Goal: Task Accomplishment & Management: Use online tool/utility

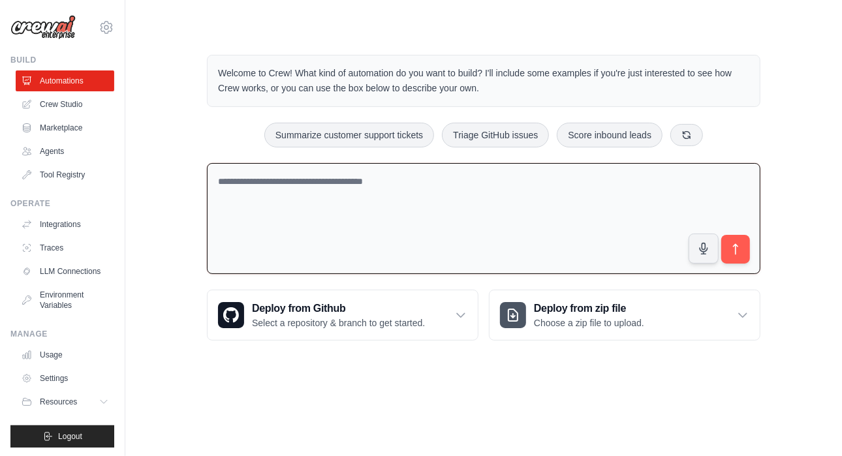
click at [330, 190] on textarea at bounding box center [484, 219] width 554 height 112
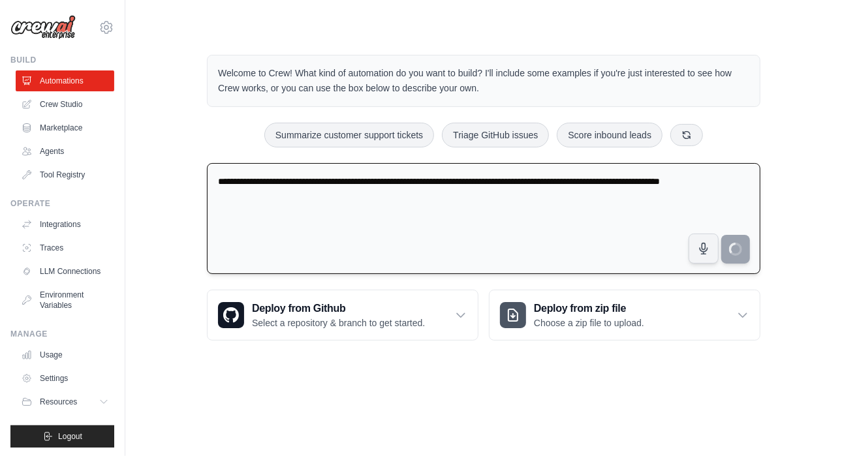
type textarea "**********"
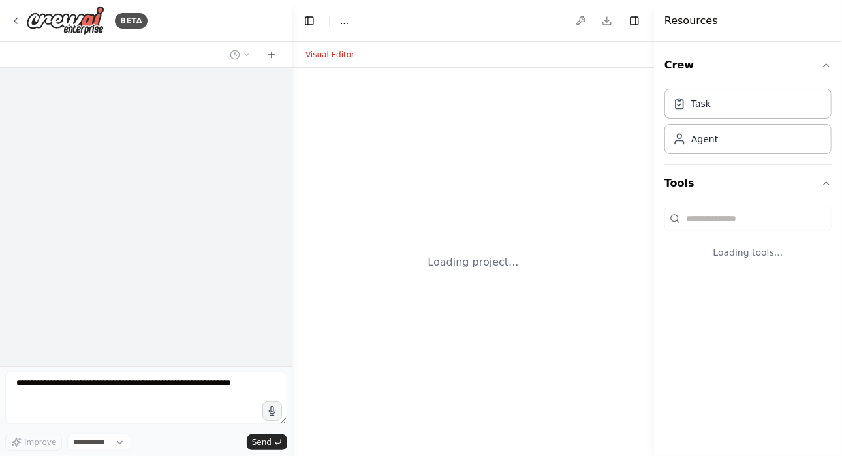
select select "****"
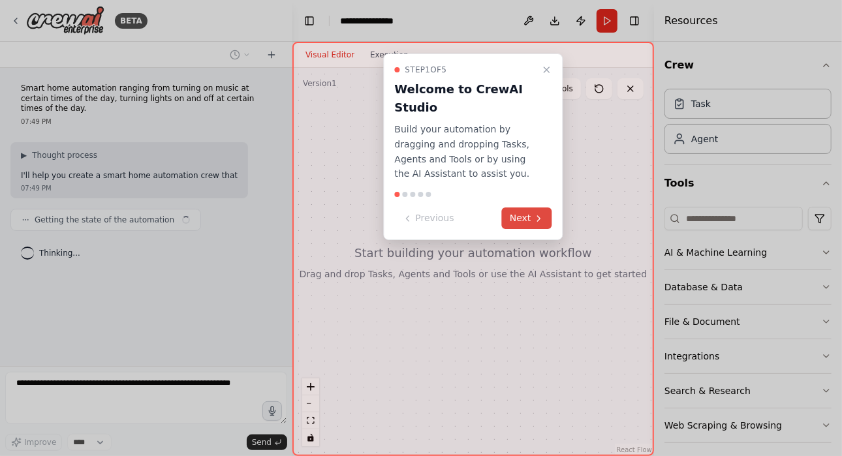
click at [518, 212] on button "Next" at bounding box center [527, 219] width 50 height 22
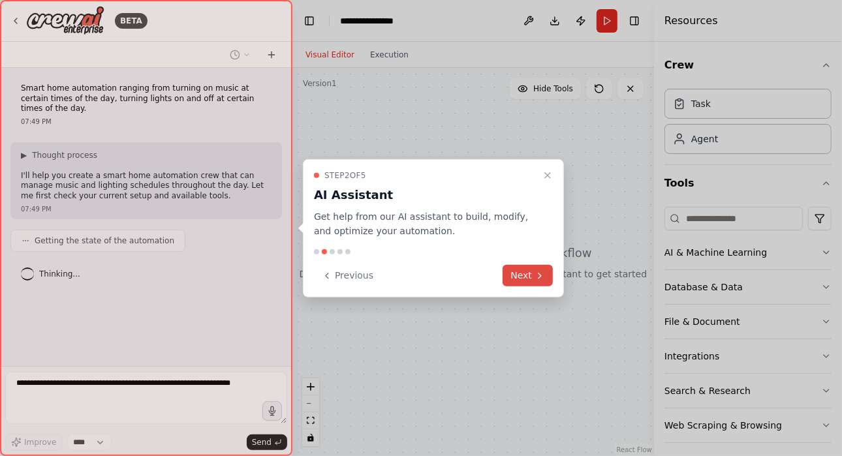
click at [518, 272] on button "Next" at bounding box center [528, 276] width 50 height 22
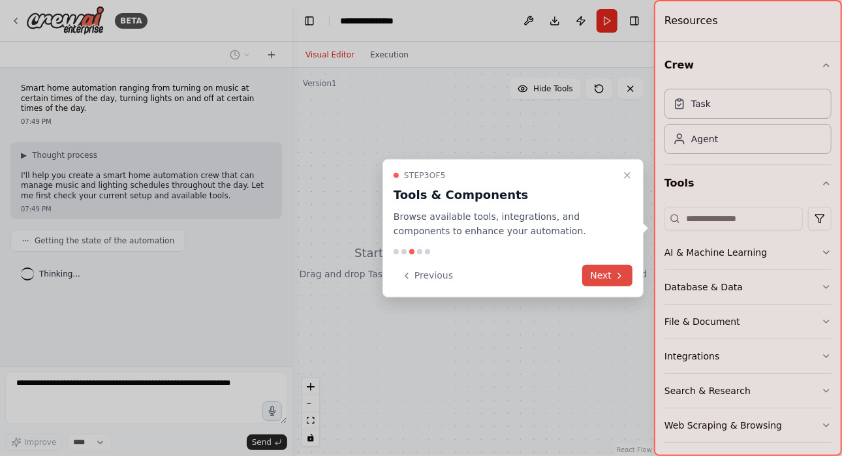
click at [588, 274] on button "Next" at bounding box center [607, 276] width 50 height 22
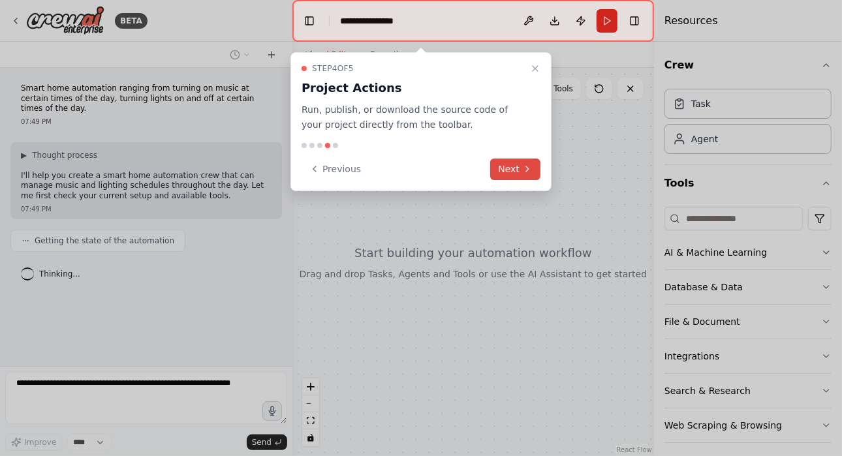
click at [518, 172] on button "Next" at bounding box center [515, 170] width 50 height 22
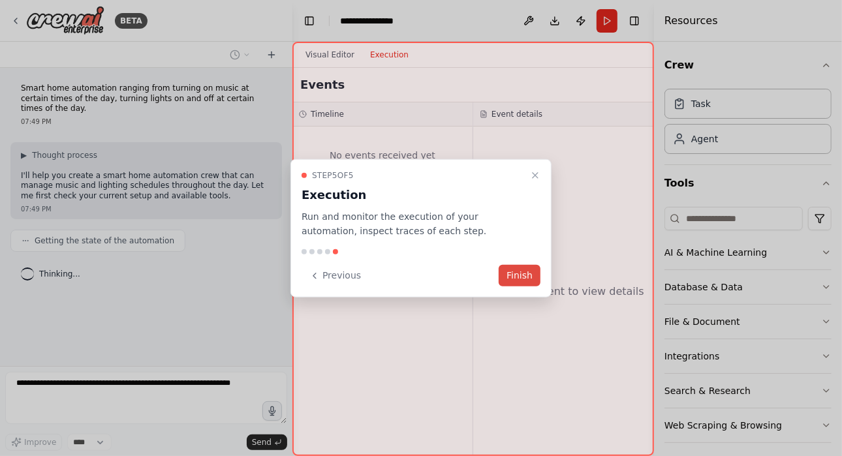
click at [525, 272] on button "Finish" at bounding box center [520, 276] width 42 height 22
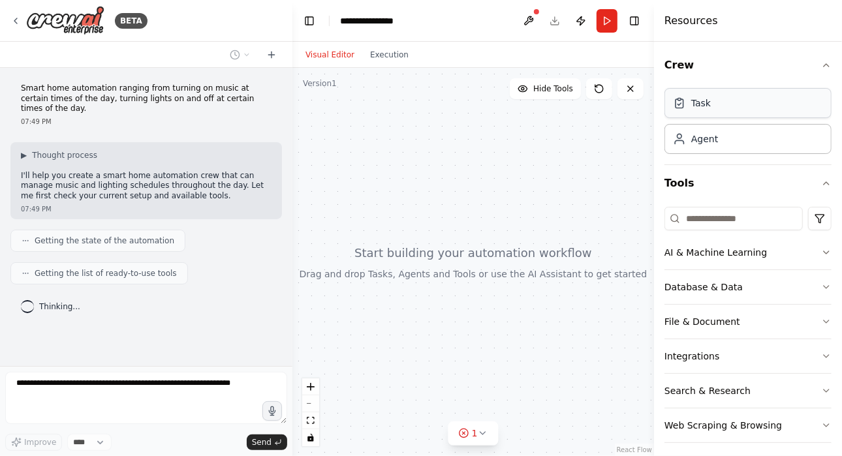
click at [732, 99] on div "Task" at bounding box center [748, 103] width 167 height 30
click at [734, 104] on div "Task" at bounding box center [748, 103] width 167 height 30
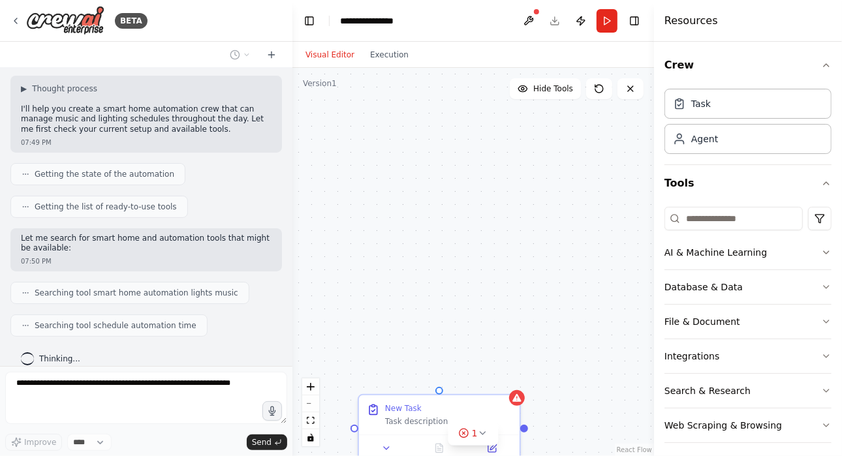
scroll to position [99, 0]
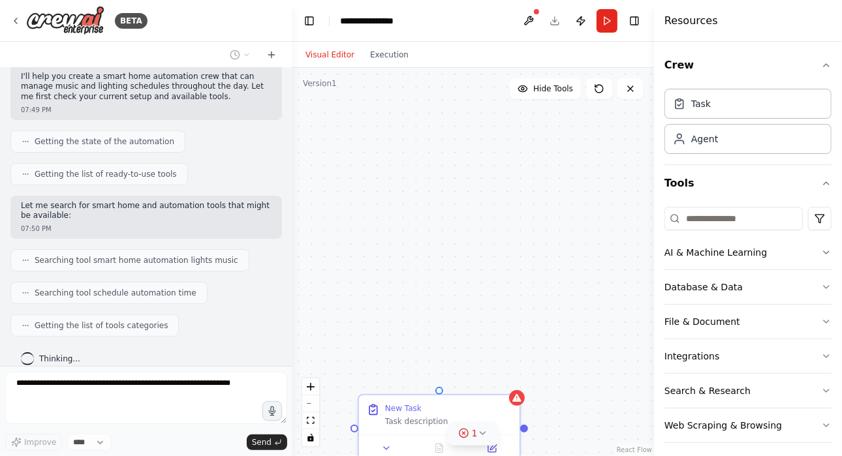
click at [477, 434] on icon at bounding box center [482, 433] width 10 height 10
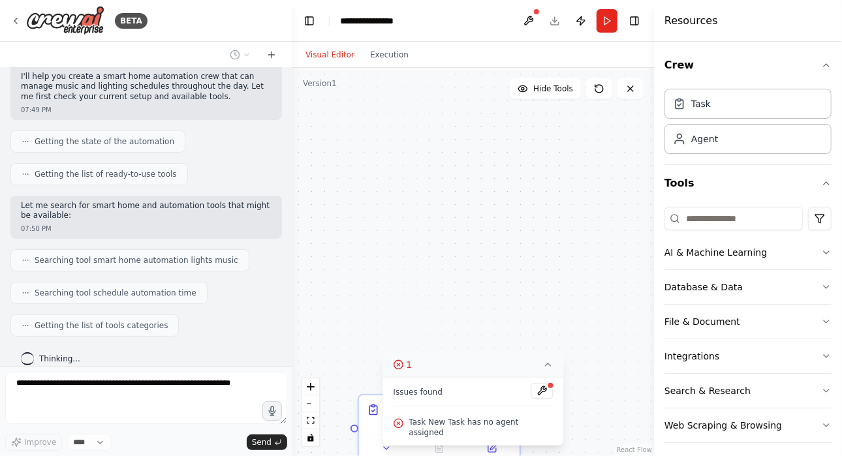
scroll to position [131, 0]
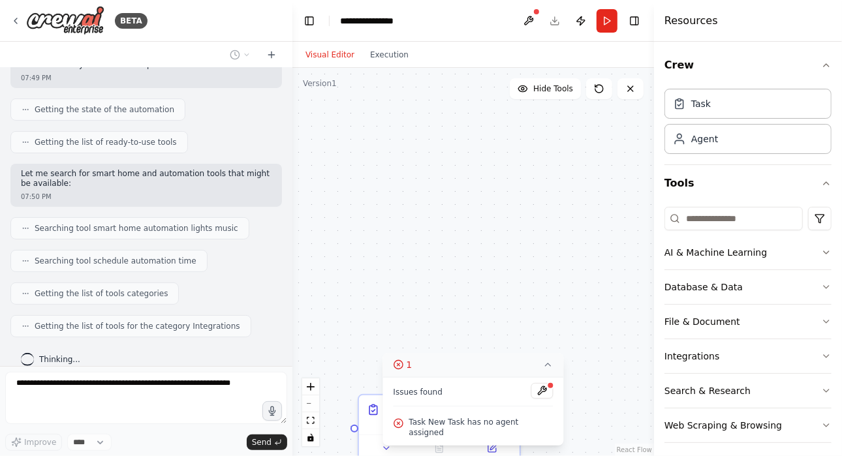
click at [543, 370] on icon at bounding box center [548, 365] width 10 height 10
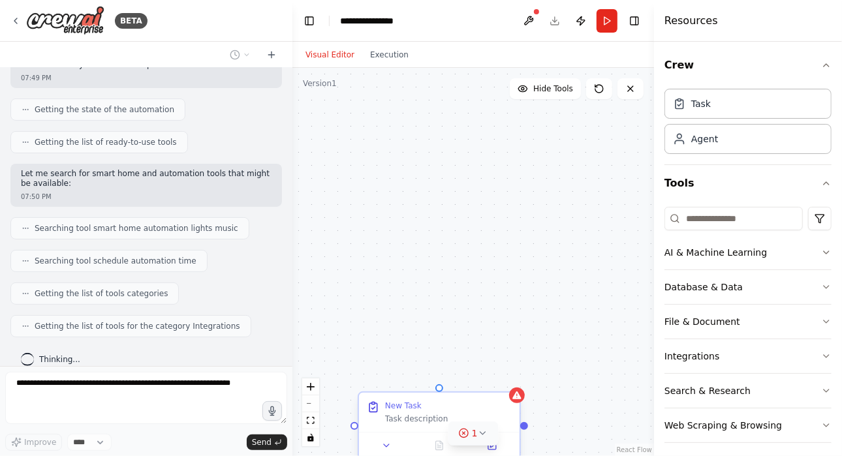
click at [517, 404] on div "New Task Task description" at bounding box center [439, 412] width 161 height 39
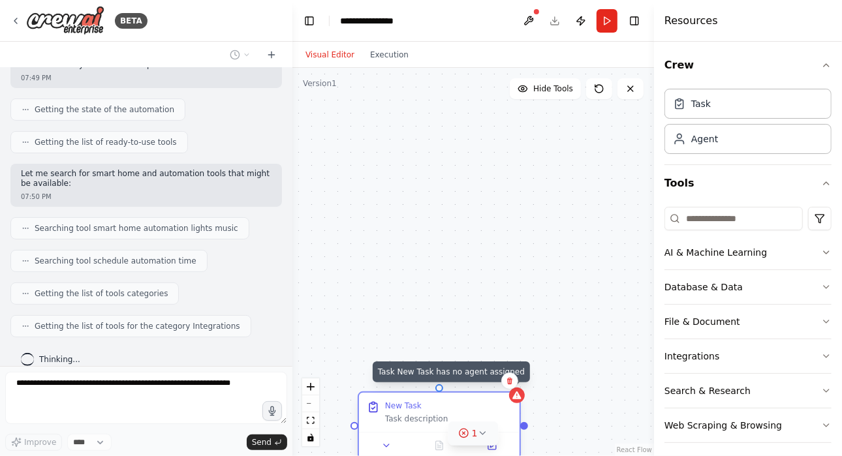
click at [520, 398] on icon at bounding box center [516, 396] width 8 height 8
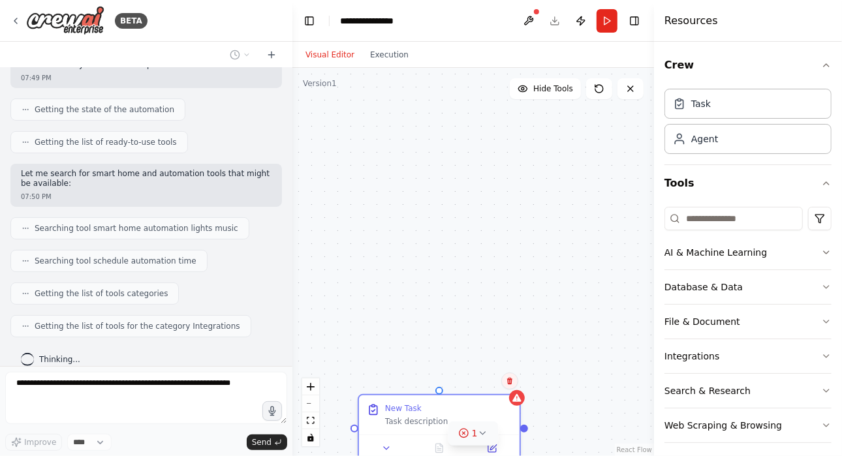
click at [513, 386] on button at bounding box center [509, 381] width 17 height 17
click at [475, 383] on button "Confirm" at bounding box center [473, 381] width 46 height 16
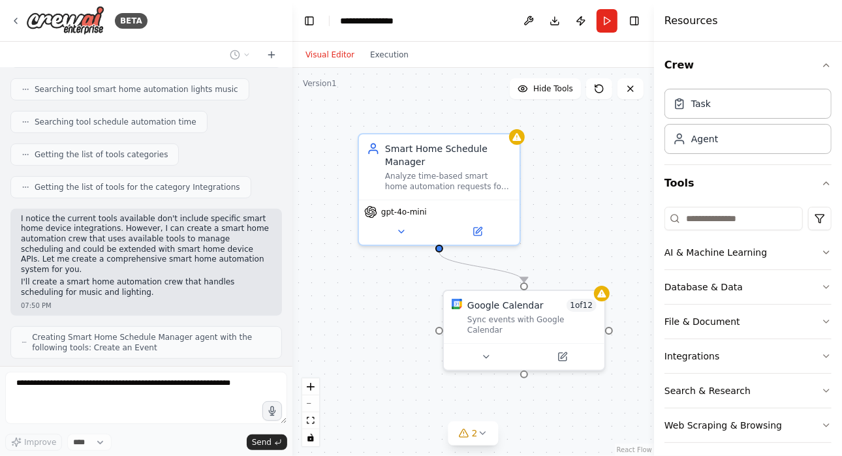
scroll to position [281, 0]
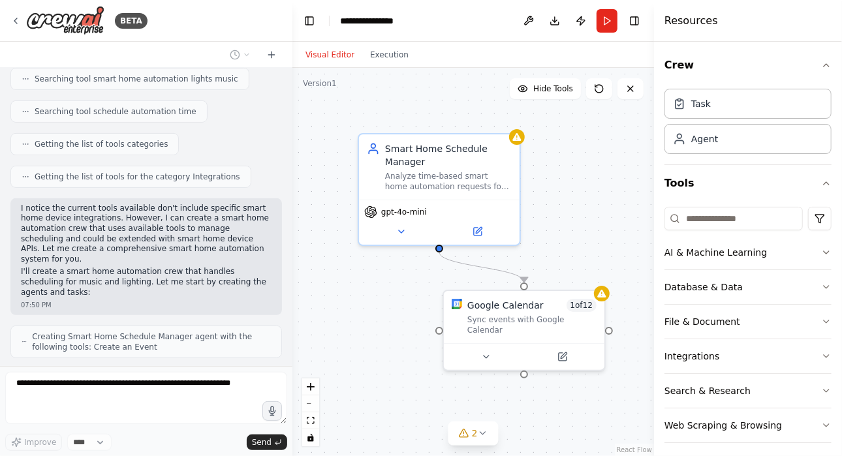
click at [200, 332] on span "Creating Smart Home Schedule Manager agent with the following tools: Create an …" at bounding box center [151, 342] width 239 height 21
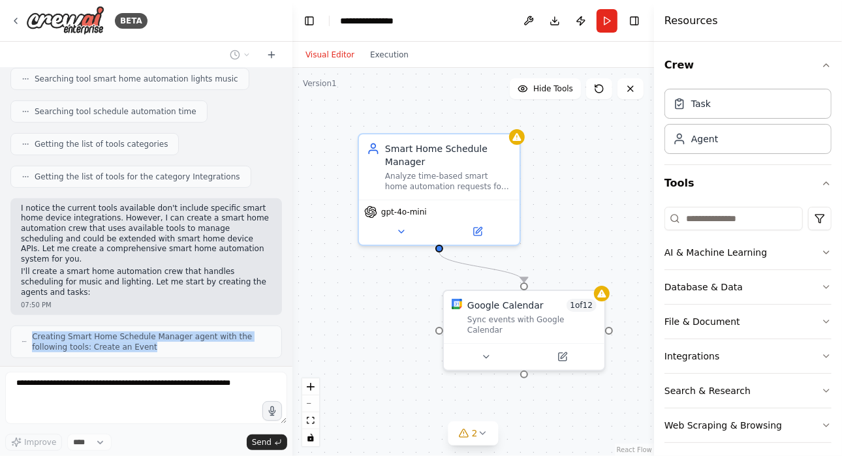
click at [200, 332] on span "Creating Smart Home Schedule Manager agent with the following tools: Create an …" at bounding box center [151, 342] width 239 height 21
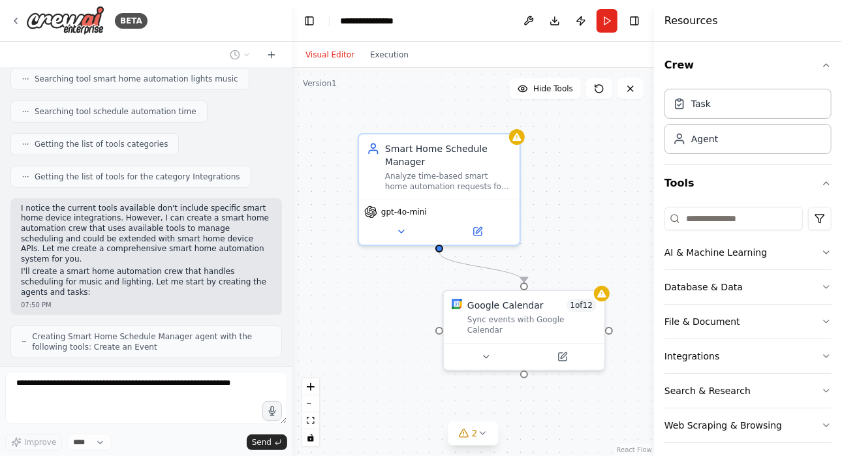
click at [165, 369] on div "Thinking..." at bounding box center [146, 381] width 272 height 24
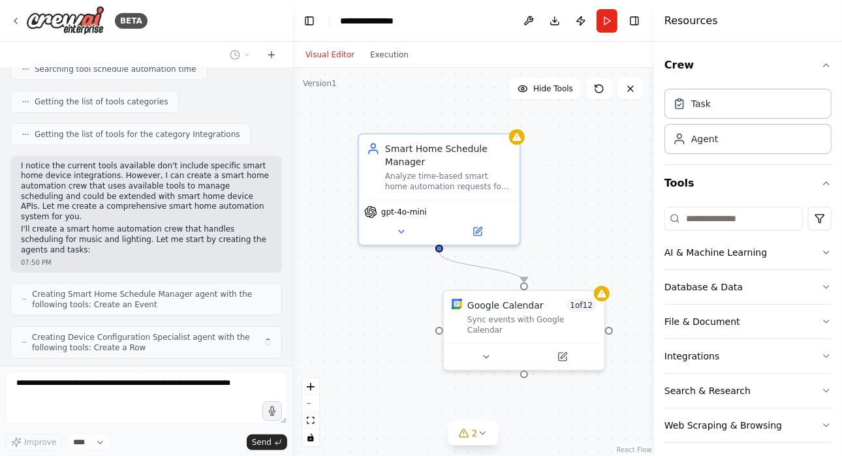
click at [165, 370] on div "Thinking..." at bounding box center [146, 382] width 272 height 24
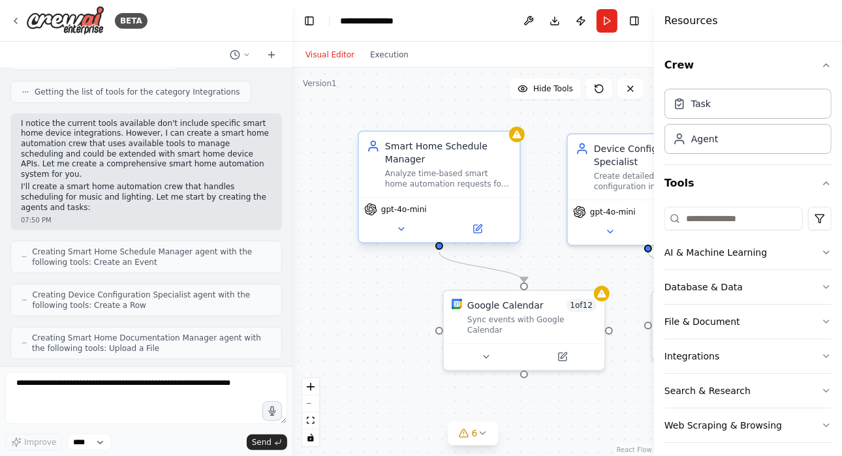
click at [420, 175] on div "Analyze time-based smart home automation requests for {device_type} and create …" at bounding box center [448, 178] width 127 height 21
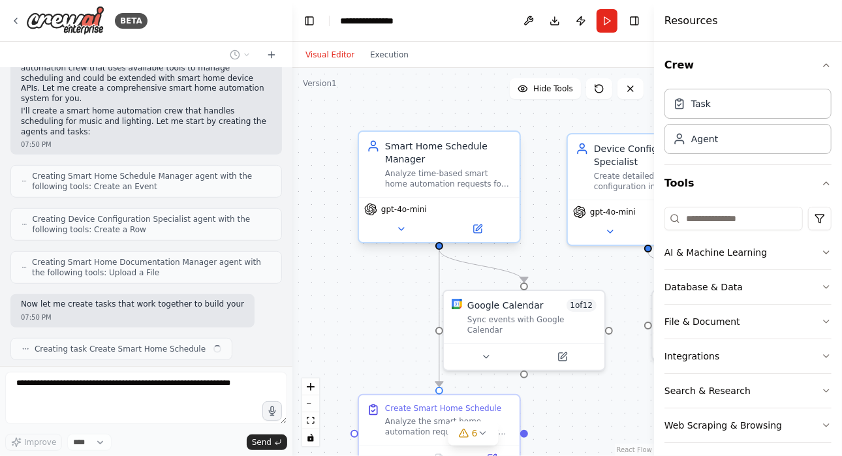
scroll to position [452, 0]
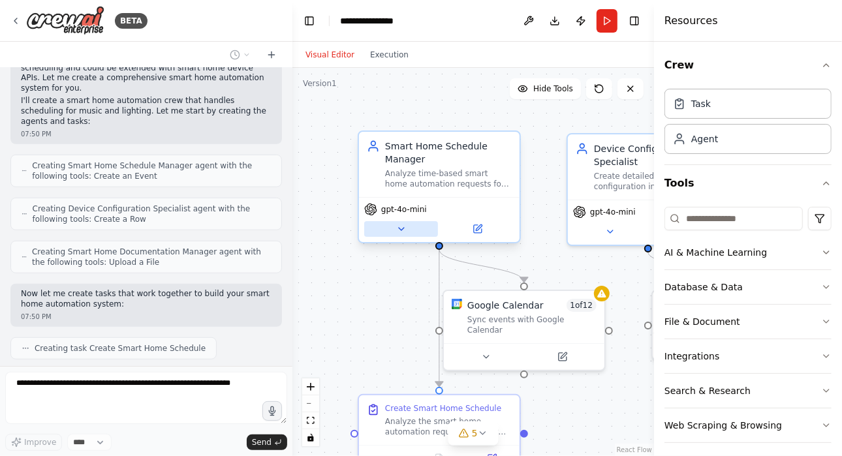
click at [402, 230] on icon at bounding box center [401, 229] width 10 height 10
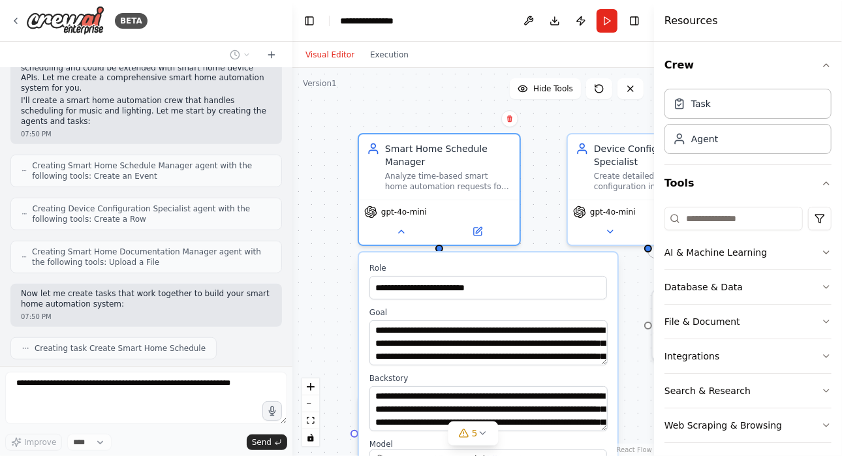
scroll to position [484, 0]
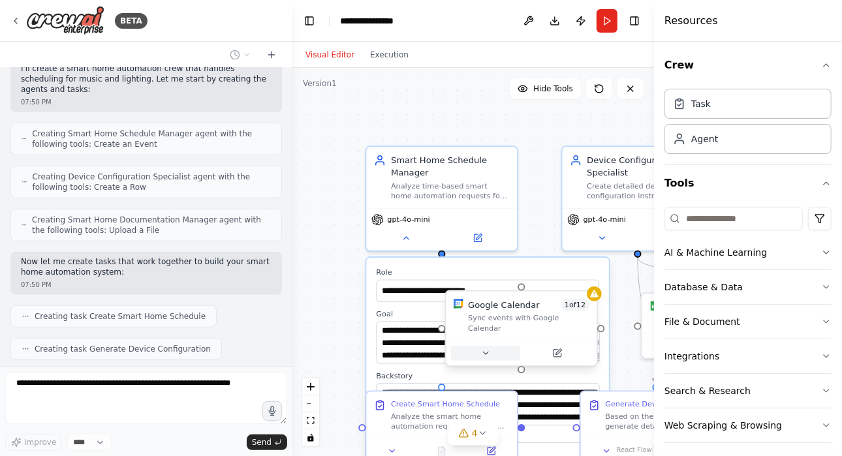
click at [502, 346] on button at bounding box center [485, 353] width 69 height 15
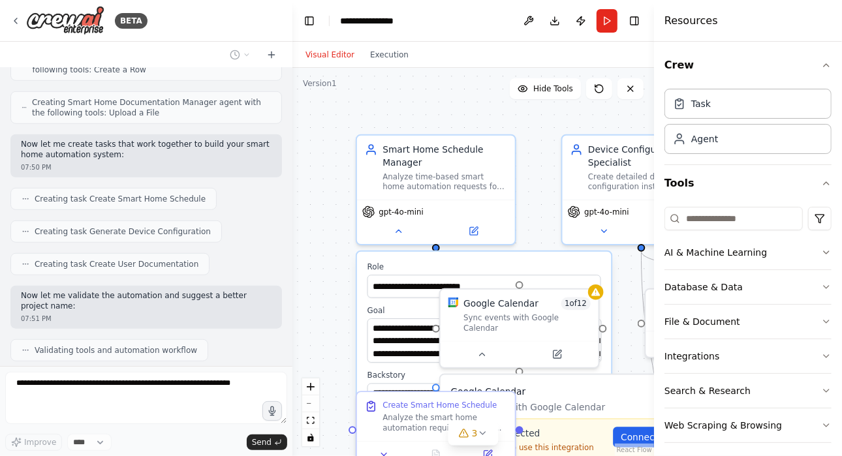
scroll to position [633, 0]
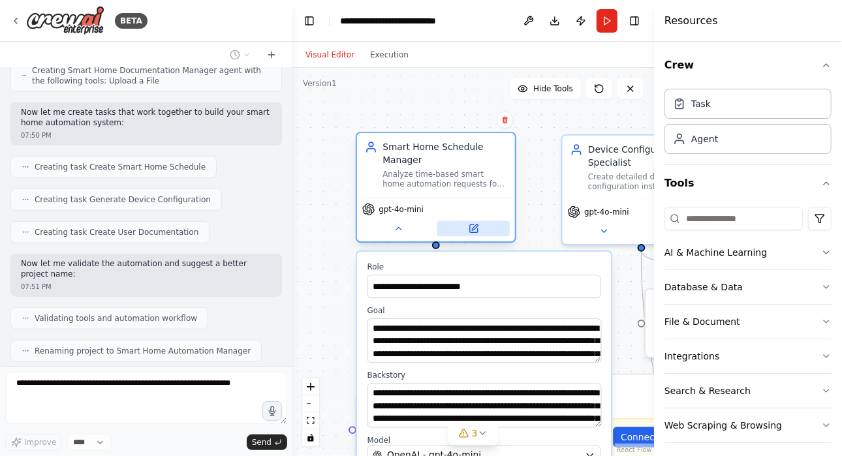
click at [471, 228] on icon at bounding box center [474, 229] width 8 height 8
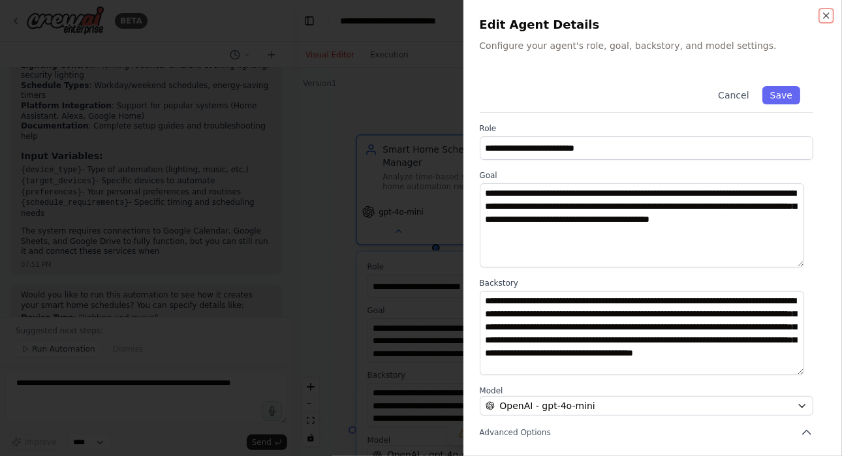
scroll to position [1211, 0]
click at [734, 93] on button "Cancel" at bounding box center [733, 95] width 46 height 18
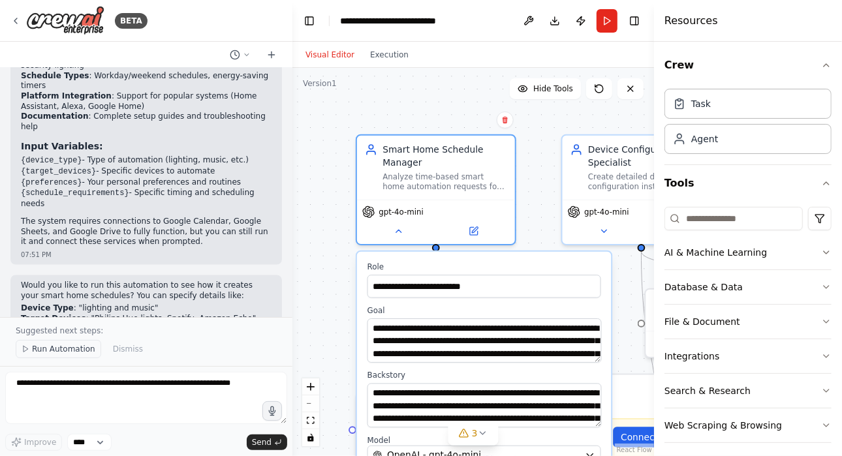
click at [58, 354] on span "Run Automation" at bounding box center [63, 349] width 63 height 10
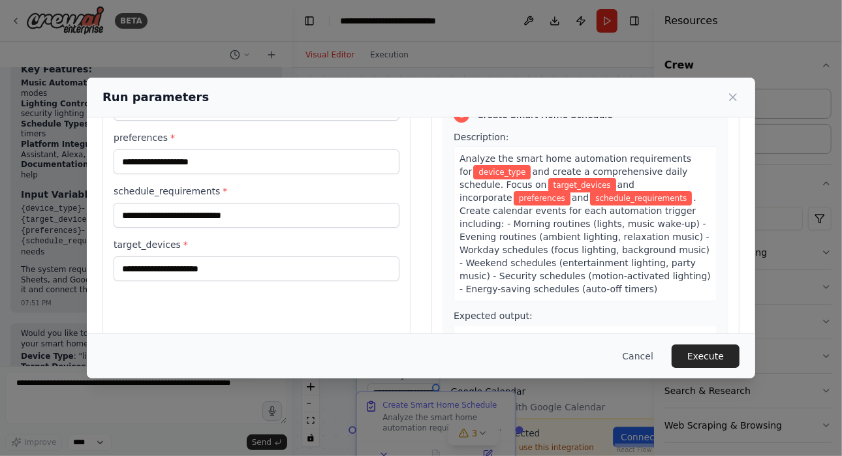
scroll to position [0, 0]
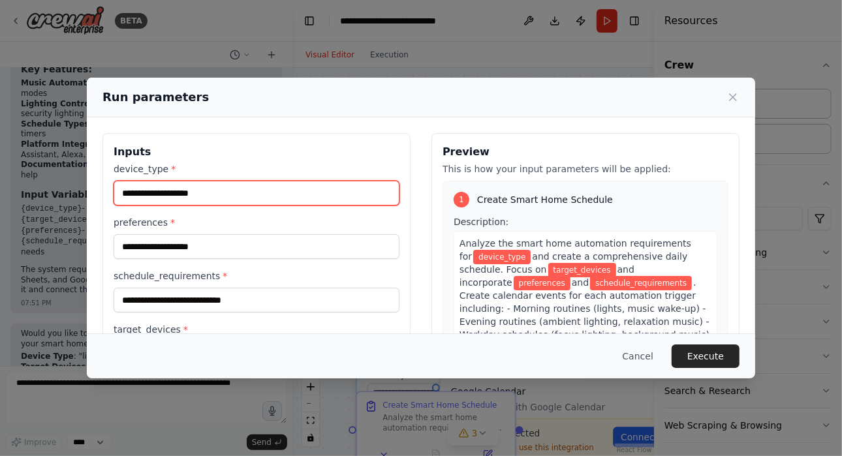
click at [238, 195] on input "device_type *" at bounding box center [257, 193] width 286 height 25
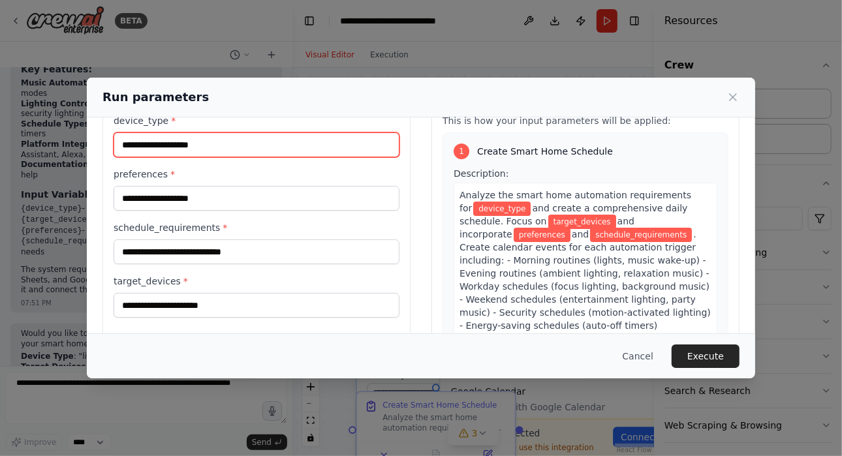
scroll to position [50, 0]
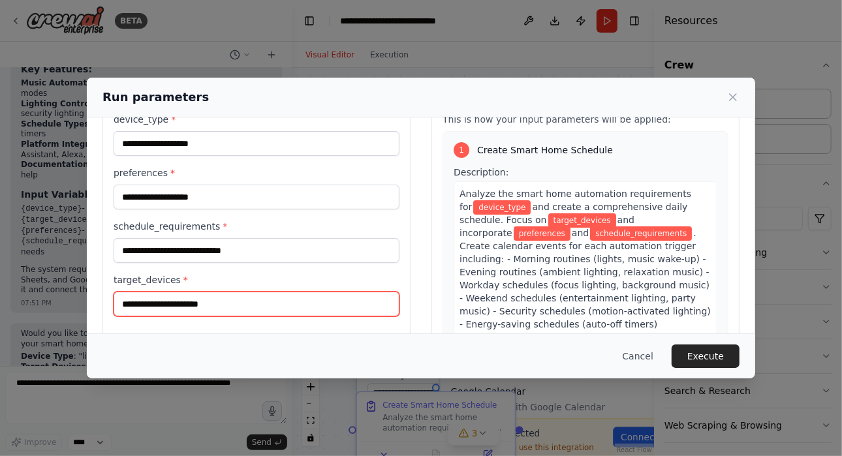
click at [194, 300] on input "target_devices *" at bounding box center [257, 304] width 286 height 25
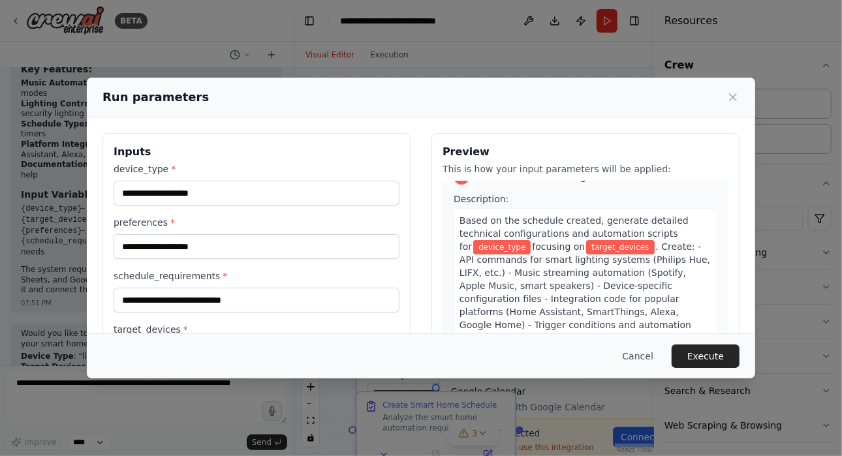
scroll to position [351, 0]
click at [736, 99] on icon at bounding box center [733, 97] width 13 height 13
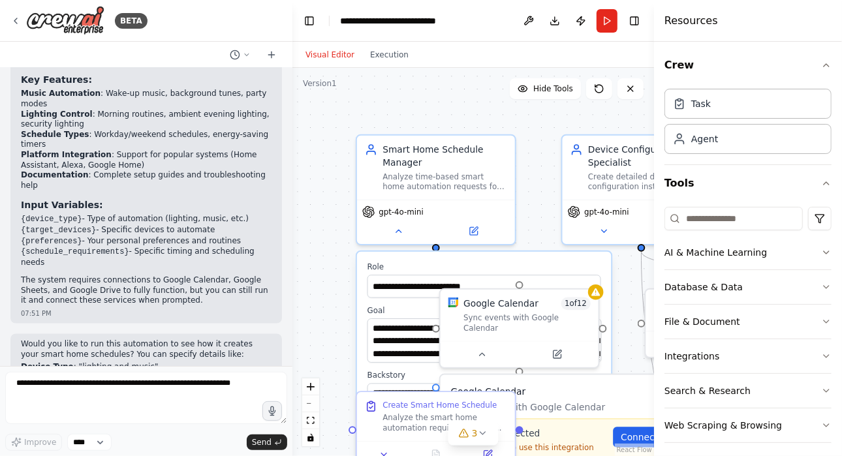
scroll to position [1163, 0]
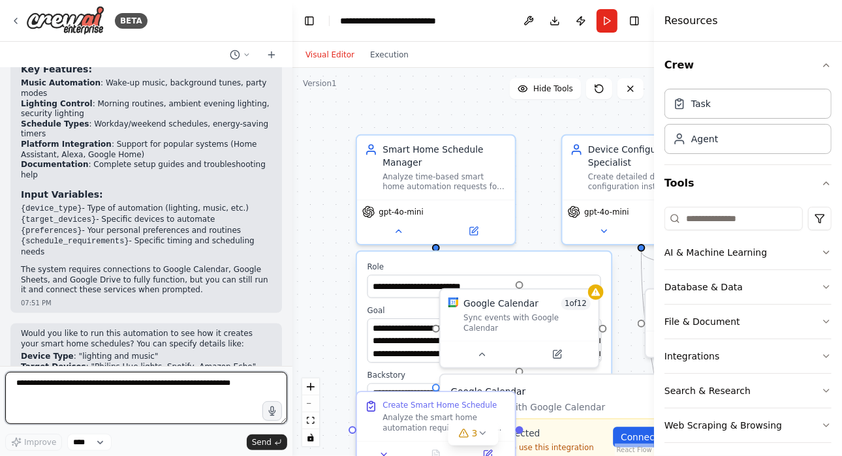
click at [131, 381] on textarea at bounding box center [146, 398] width 282 height 52
type textarea "***"
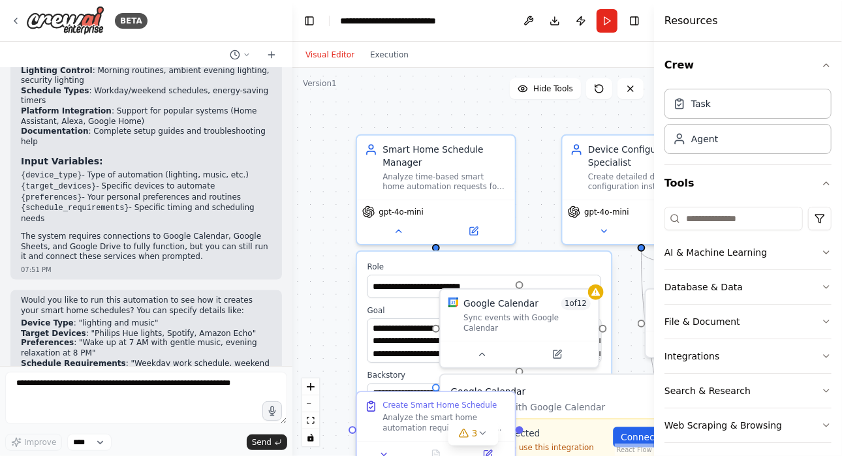
scroll to position [1240, 0]
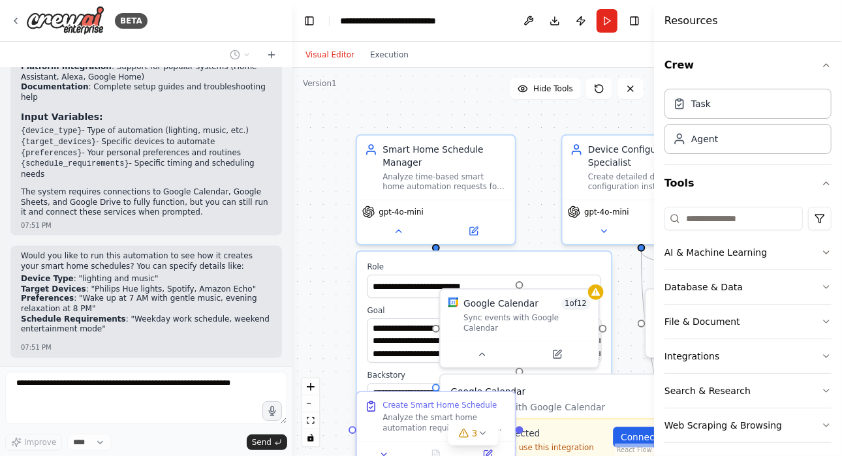
click at [288, 313] on div at bounding box center [289, 228] width 5 height 456
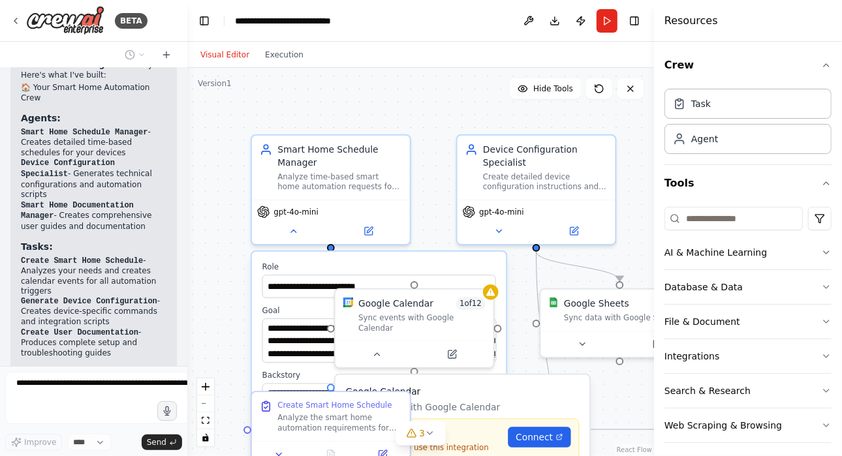
drag, startPoint x: 288, startPoint y: 313, endPoint x: 260, endPoint y: 324, distance: 29.3
click at [178, 320] on div "BETA Smart home automation ranging from turning on music at certain times of th…" at bounding box center [421, 228] width 842 height 456
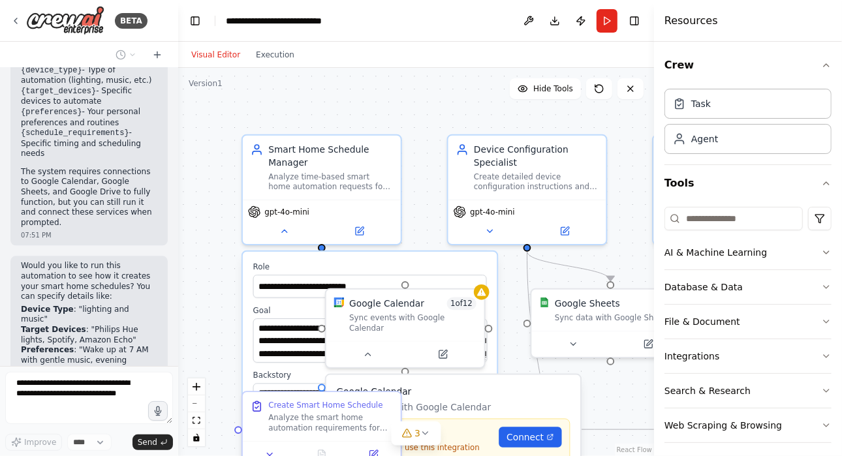
scroll to position [1714, 0]
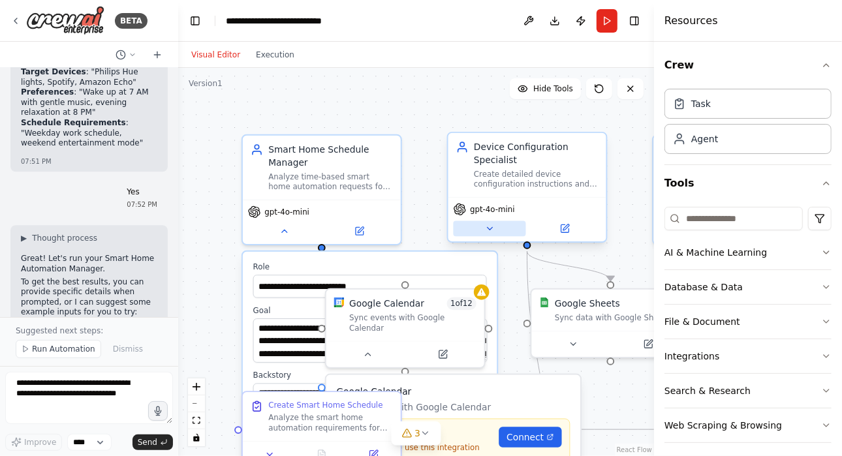
click at [499, 230] on button at bounding box center [490, 229] width 72 height 16
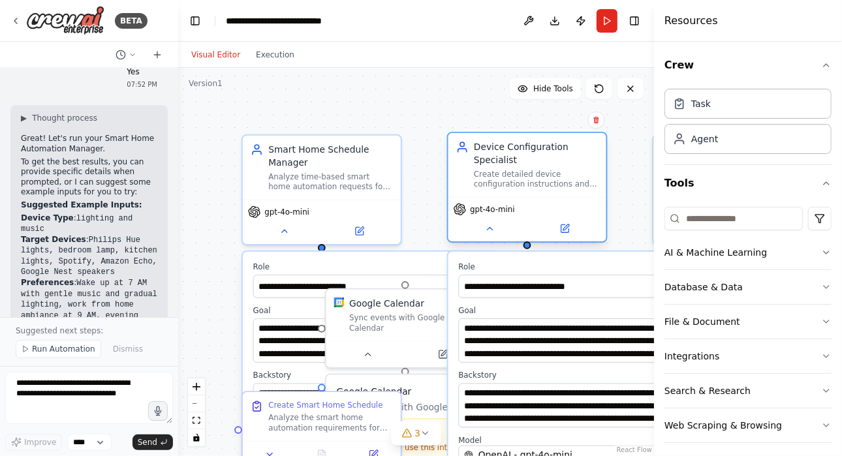
click at [552, 163] on div "Device Configuration Specialist" at bounding box center [536, 153] width 125 height 25
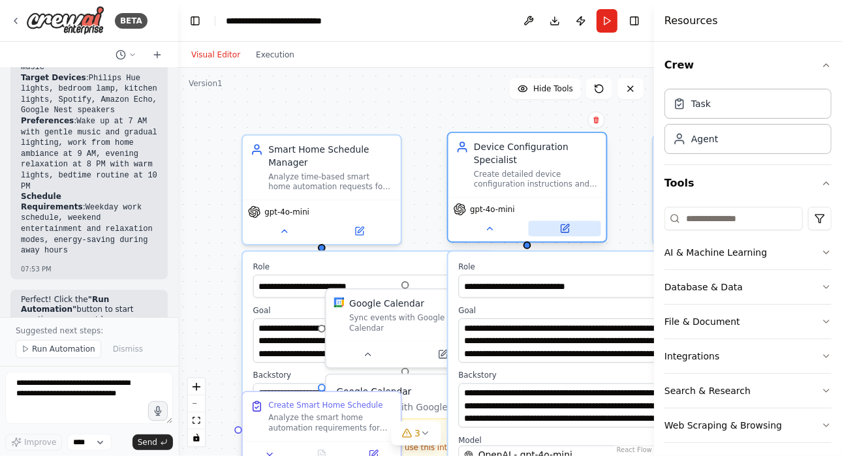
click at [561, 227] on icon at bounding box center [565, 229] width 8 height 8
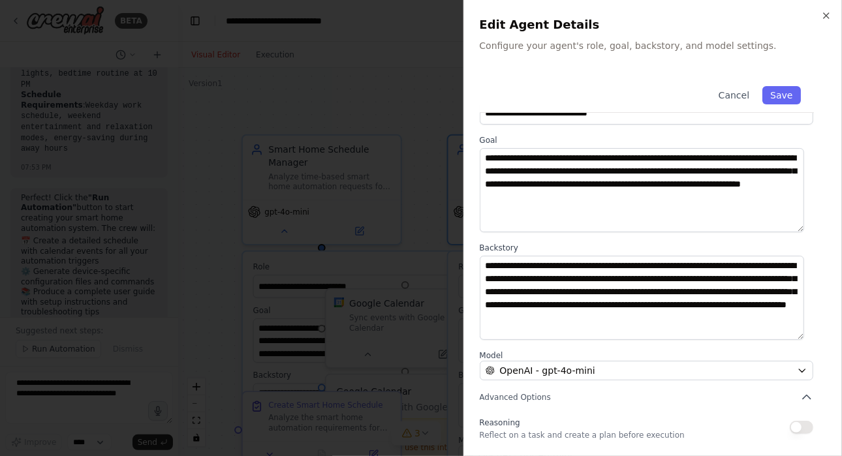
scroll to position [80, 0]
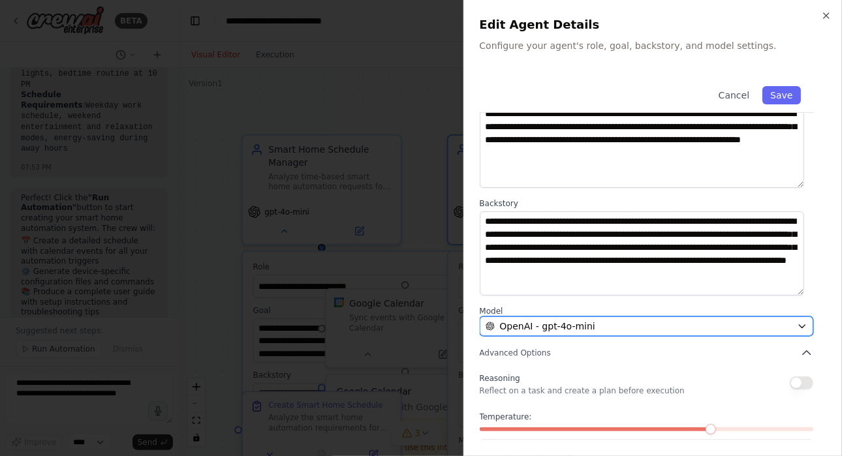
click at [623, 326] on div "OpenAI - gpt-4o-mini" at bounding box center [639, 326] width 307 height 13
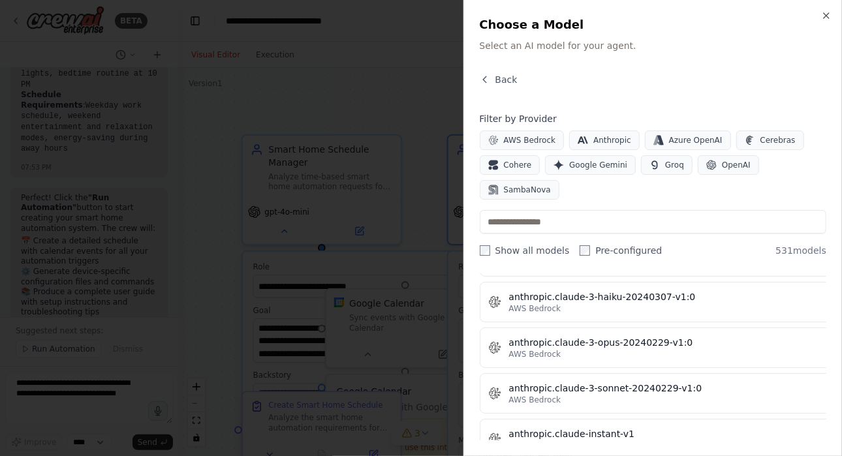
scroll to position [1173, 0]
click at [514, 76] on div "Back" at bounding box center [653, 85] width 347 height 24
click at [509, 78] on span "Back" at bounding box center [507, 79] width 22 height 13
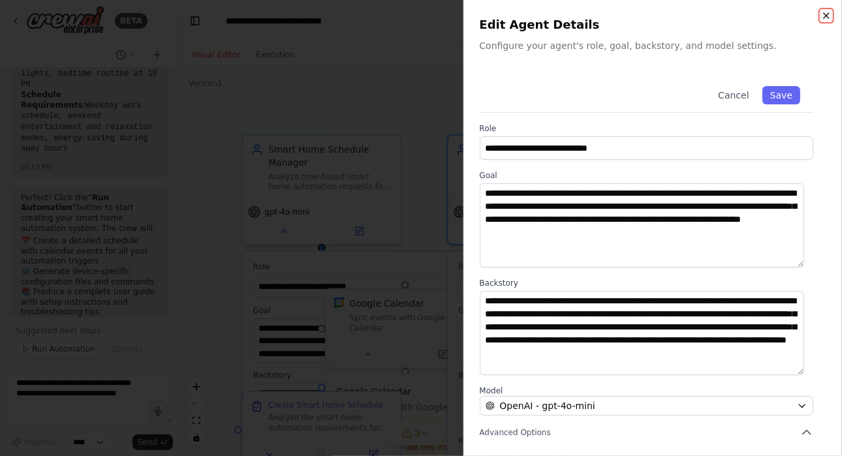
click at [831, 16] on icon "button" at bounding box center [826, 15] width 10 height 10
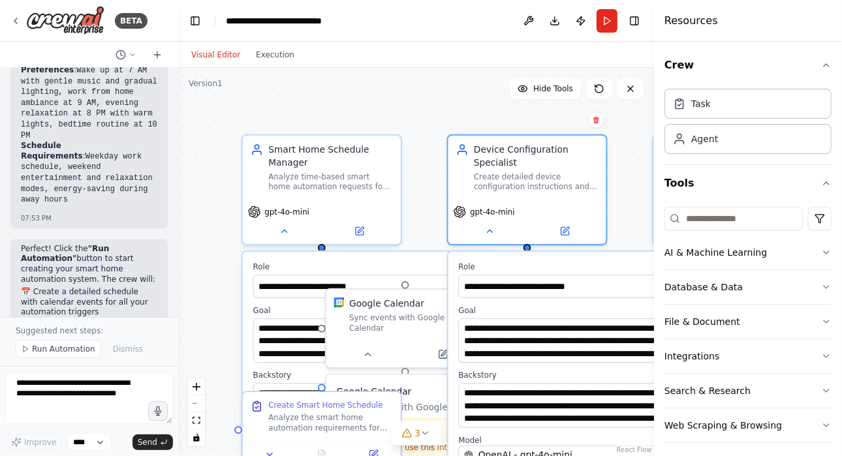
scroll to position [2397, 0]
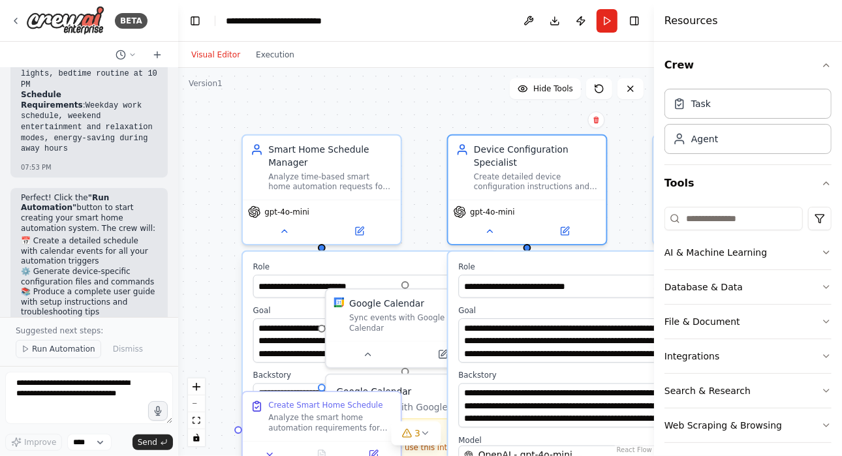
click at [63, 349] on span "Run Automation" at bounding box center [63, 349] width 63 height 10
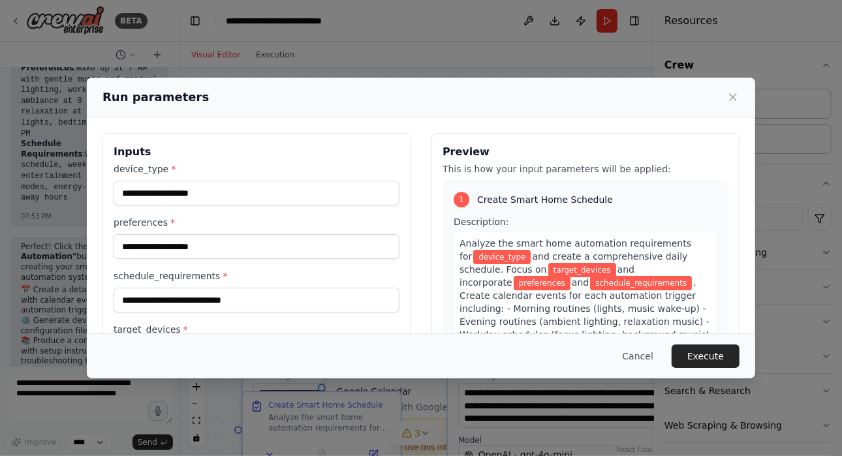
click at [212, 204] on div "device_type * preferences * schedule_requirements * target_devices *" at bounding box center [257, 265] width 286 height 204
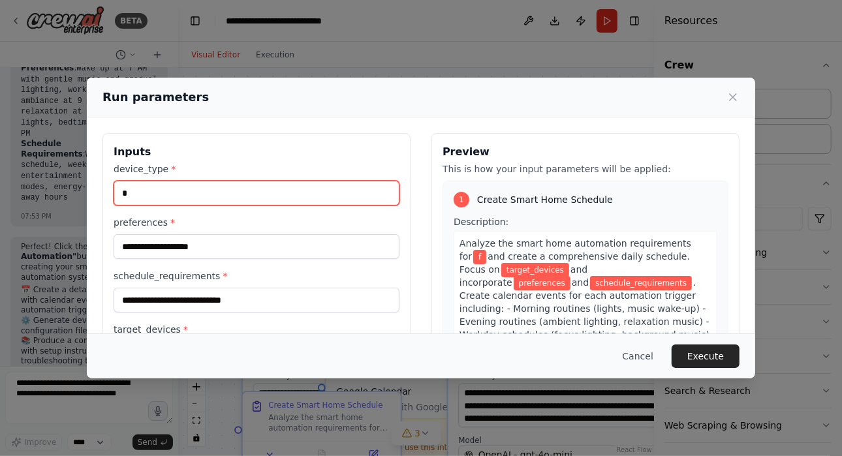
click at [201, 193] on input "*" at bounding box center [257, 193] width 286 height 25
type input "*"
type input "********"
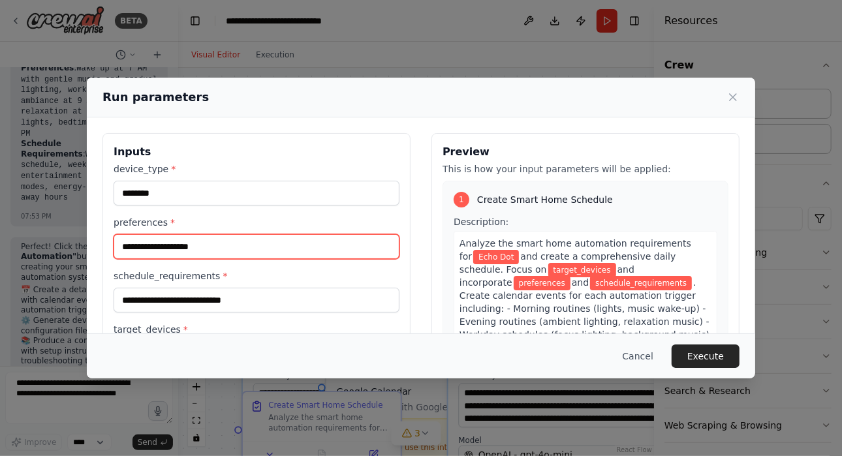
click at [187, 240] on input "preferences *" at bounding box center [257, 246] width 286 height 25
click at [223, 216] on label "preferences *" at bounding box center [257, 222] width 286 height 13
click at [223, 234] on input "preferences *" at bounding box center [257, 246] width 286 height 25
click at [204, 251] on input "preferences *" at bounding box center [257, 246] width 286 height 25
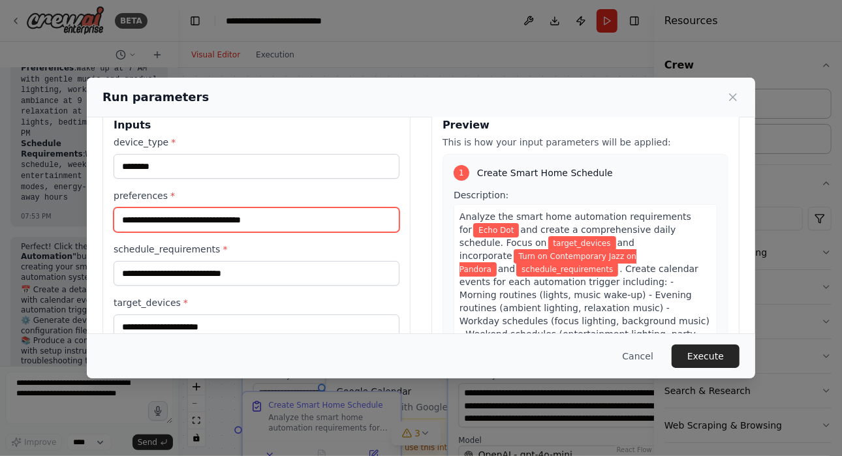
type input "**********"
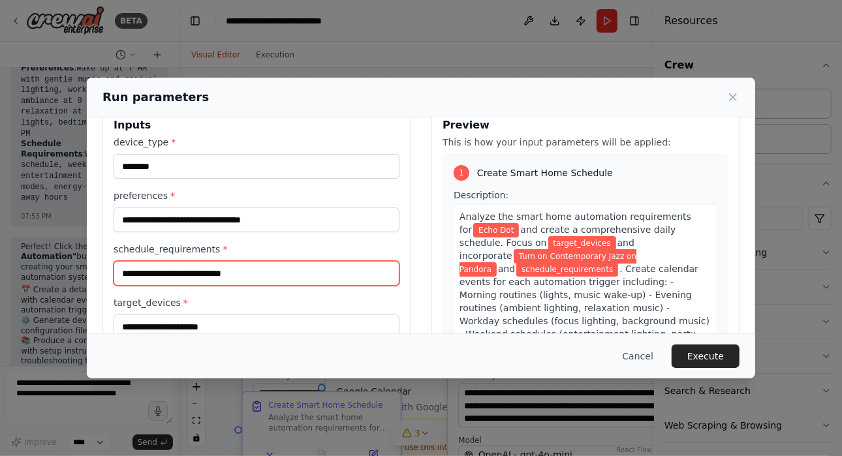
click at [190, 269] on input "schedule_requirements *" at bounding box center [257, 273] width 286 height 25
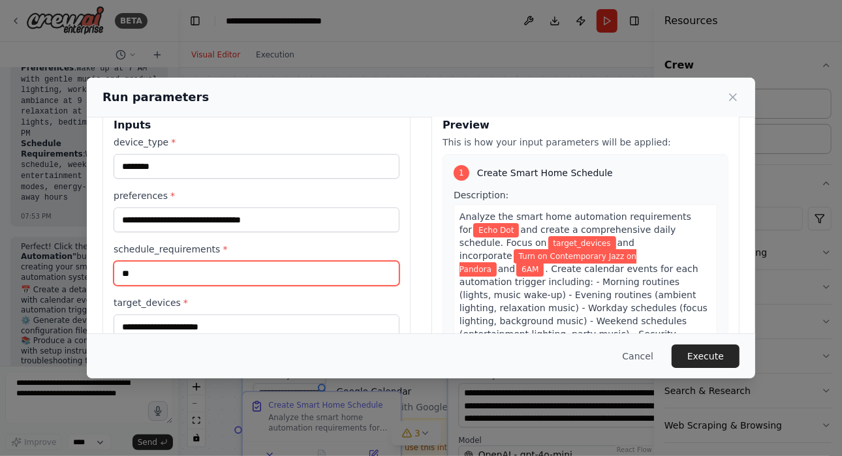
type input "*"
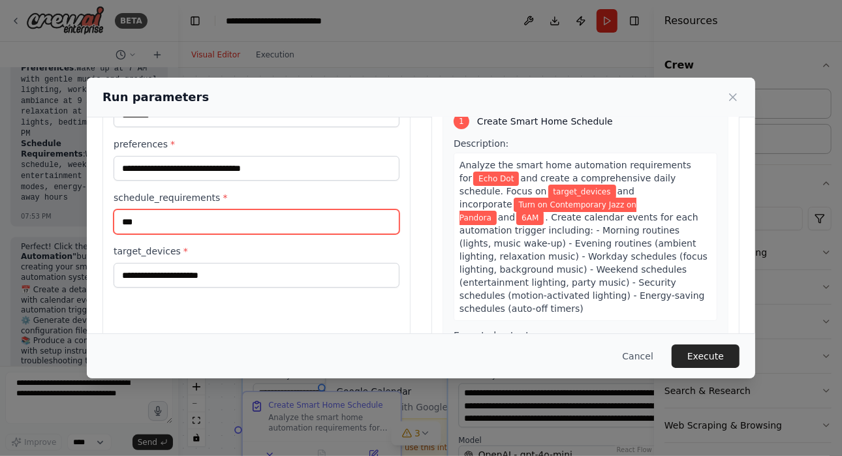
scroll to position [81, 0]
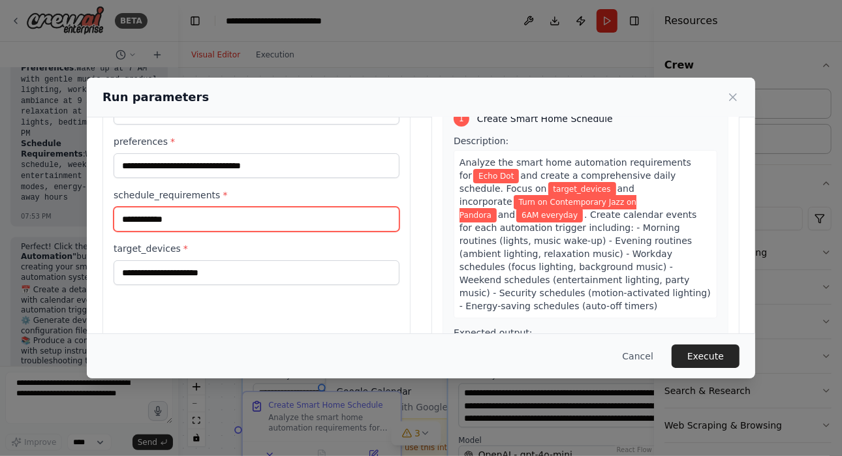
type input "**********"
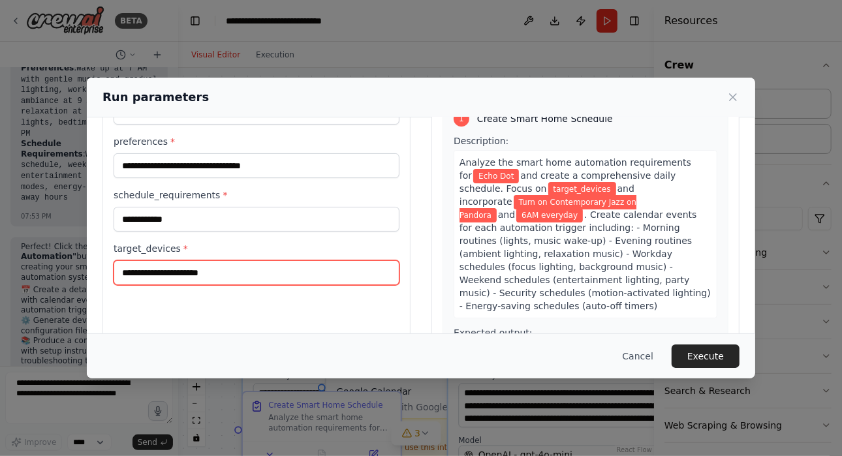
click at [220, 272] on input "target_devices *" at bounding box center [257, 272] width 286 height 25
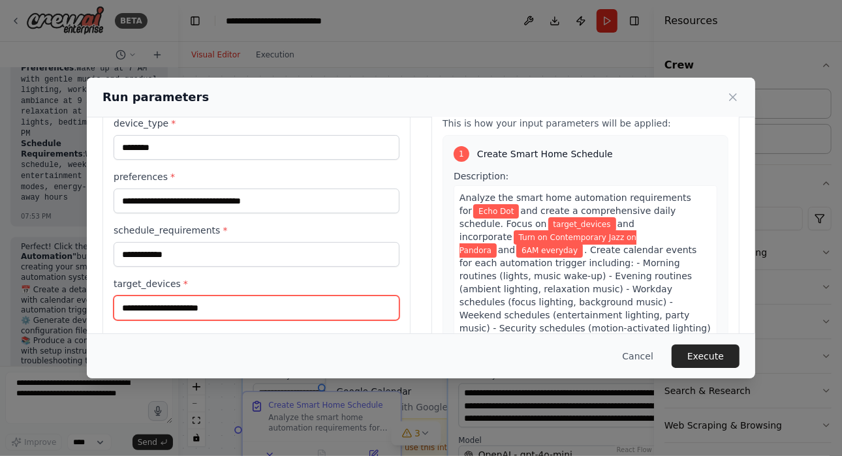
scroll to position [48, 0]
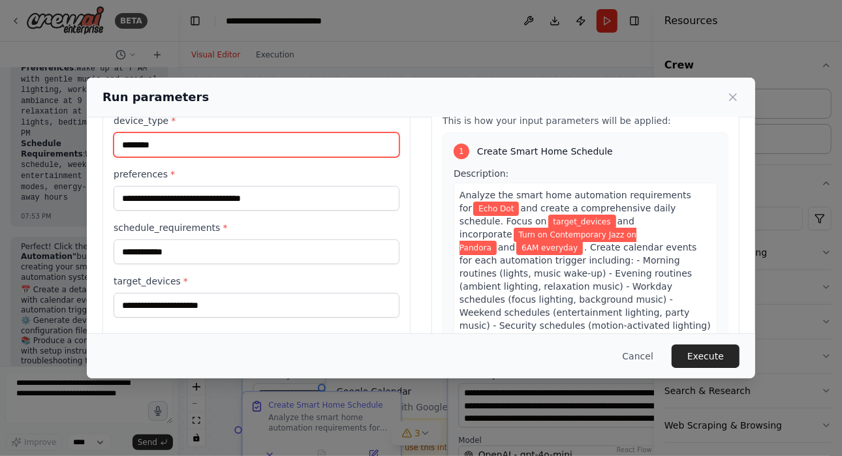
drag, startPoint x: 181, startPoint y: 151, endPoint x: 118, endPoint y: 152, distance: 63.3
click at [118, 152] on input "********" at bounding box center [257, 145] width 286 height 25
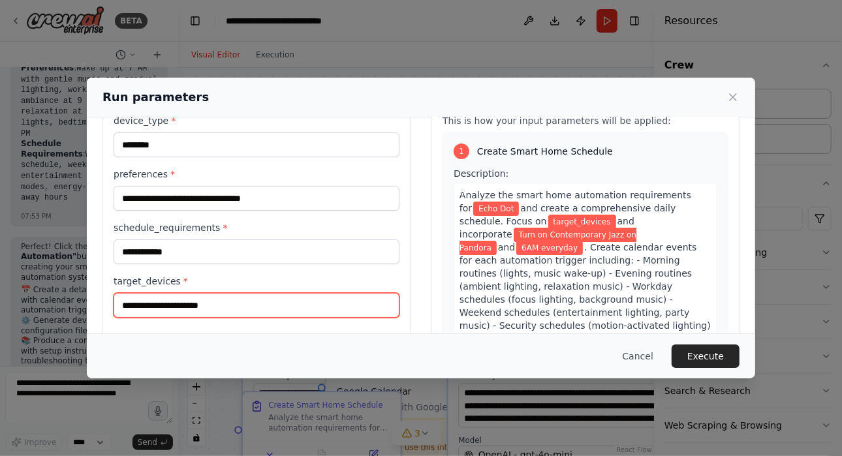
click at [195, 304] on input "target_devices *" at bounding box center [257, 305] width 286 height 25
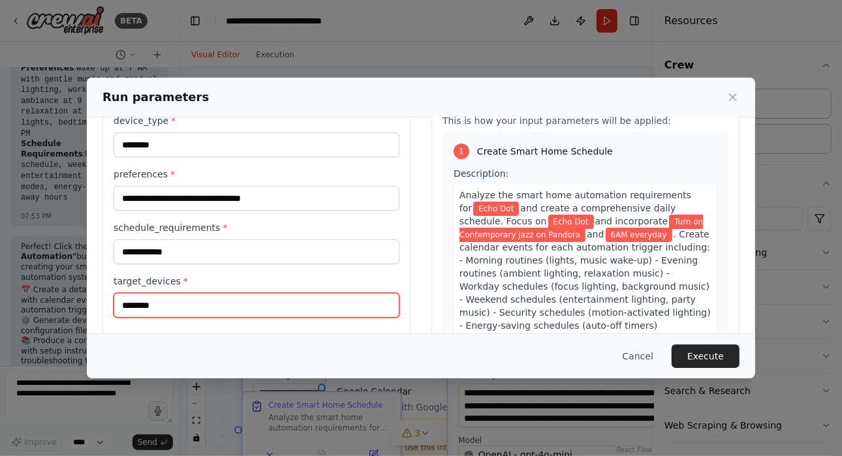
type input "********"
click at [231, 262] on div "**********" at bounding box center [257, 216] width 286 height 204
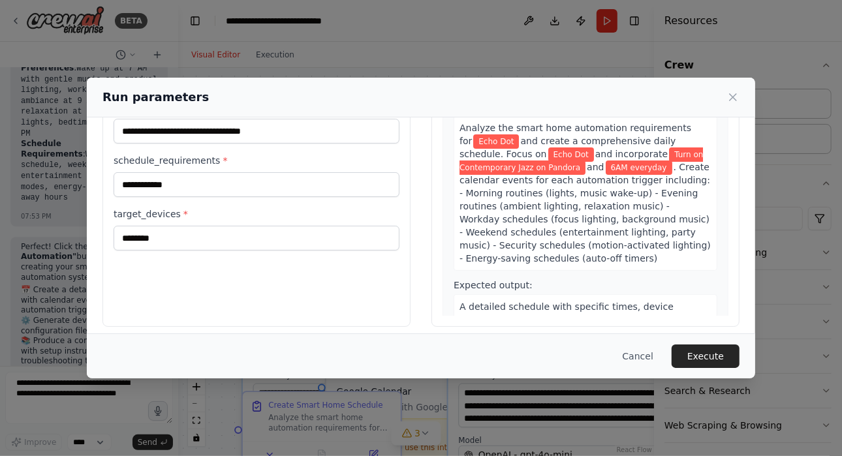
scroll to position [116, 0]
click at [702, 354] on button "Execute" at bounding box center [706, 357] width 68 height 24
